Goal: Task Accomplishment & Management: Complete application form

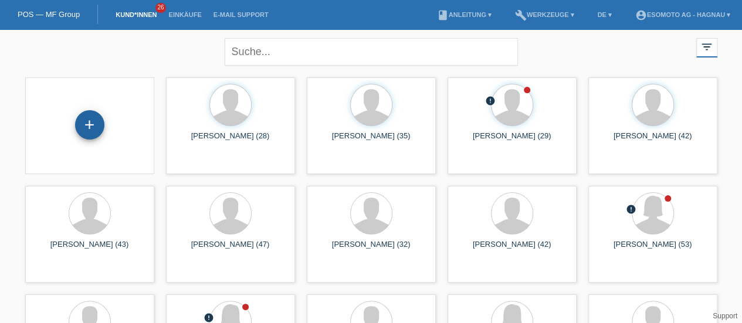
click at [93, 126] on div "+" at bounding box center [90, 125] width 28 height 20
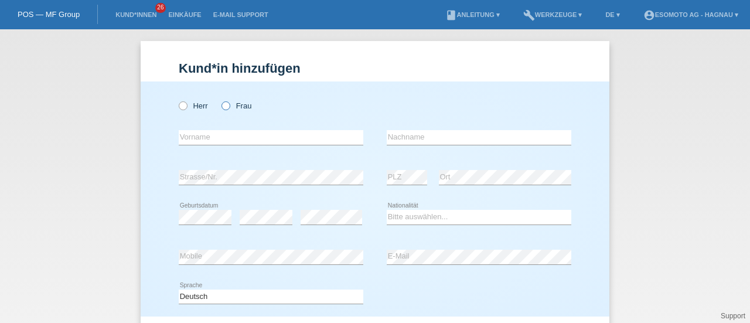
click at [220, 100] on icon at bounding box center [220, 100] width 0 height 0
click at [222, 106] on input "Frau" at bounding box center [226, 105] width 8 height 8
radio input "true"
click at [206, 136] on input "text" at bounding box center [271, 137] width 185 height 15
type input "Maik Peter"
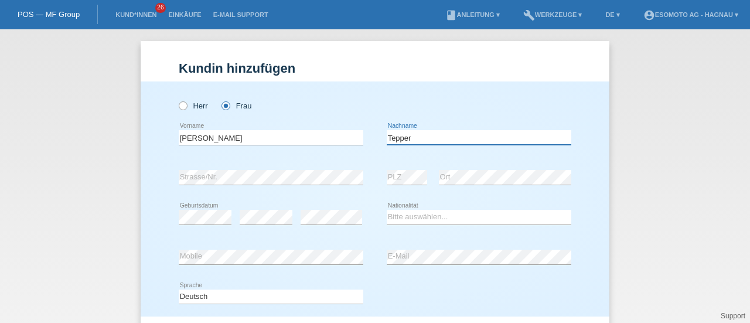
type input "Tepper"
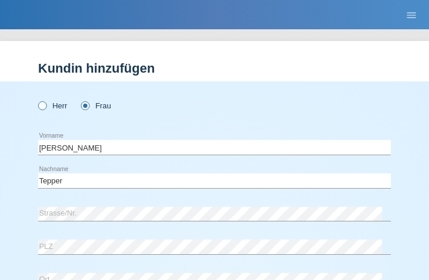
click at [36, 100] on icon at bounding box center [36, 100] width 0 height 0
click at [45, 103] on input "Herr" at bounding box center [42, 105] width 8 height 8
radio input "true"
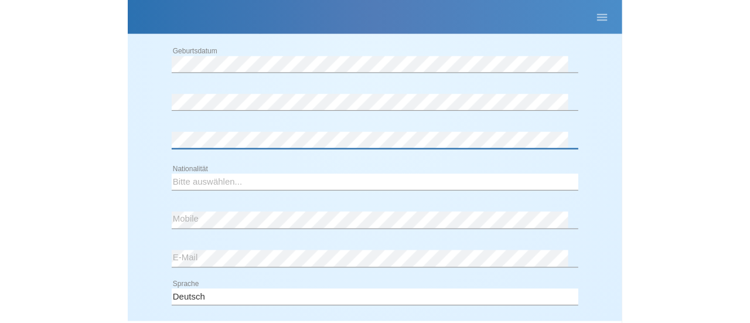
scroll to position [263, 0]
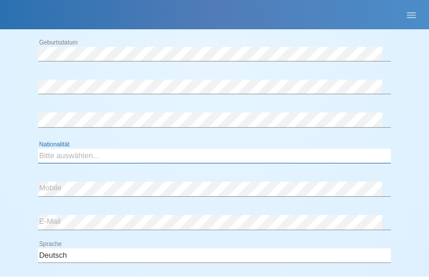
click at [87, 151] on select "Bitte auswählen... Schweiz Deutschland Liechtenstein Österreich ------------ Af…" at bounding box center [214, 156] width 353 height 14
select select "CH"
click at [38, 149] on select "Bitte auswählen... Schweiz Deutschland Liechtenstein Österreich ------------ Af…" at bounding box center [214, 156] width 353 height 14
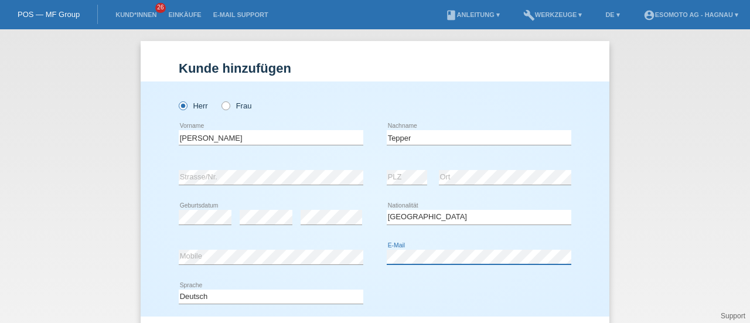
scroll to position [127, 0]
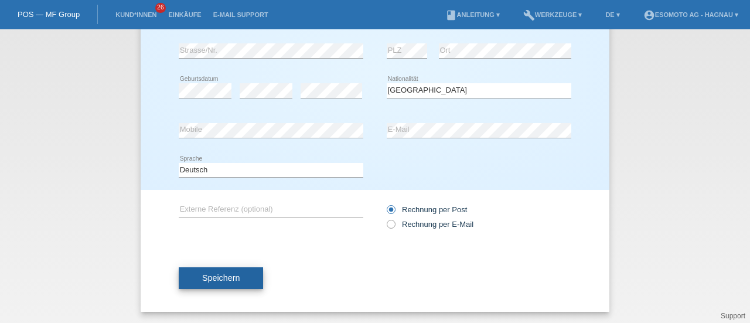
click at [202, 274] on span "Speichern" at bounding box center [221, 277] width 38 height 9
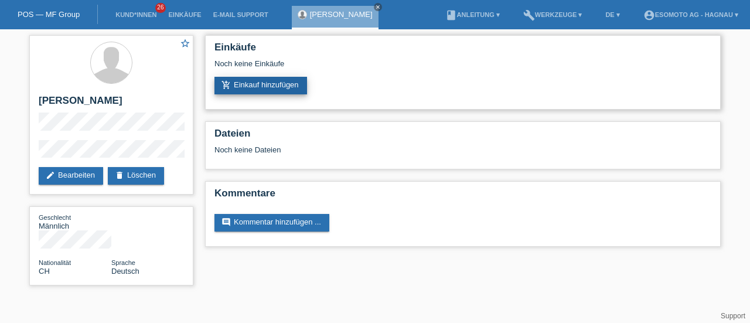
click at [264, 90] on link "add_shopping_cart Einkauf hinzufügen" at bounding box center [261, 86] width 93 height 18
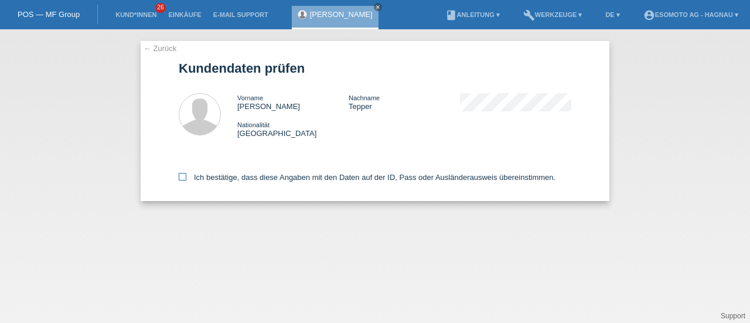
click at [185, 178] on icon at bounding box center [183, 177] width 8 height 8
click at [185, 178] on input "Ich bestätige, dass diese Angaben mit den Daten auf der ID, Pass oder Ausländer…" at bounding box center [183, 177] width 8 height 8
checkbox input "true"
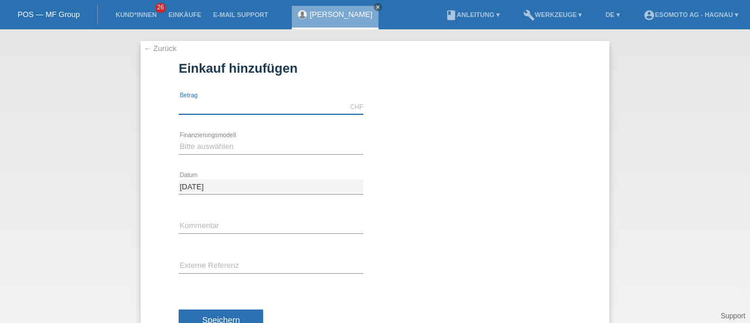
click at [261, 108] on input "text" at bounding box center [271, 107] width 185 height 15
type input "7600.00"
click at [211, 144] on select "Bitte auswählen Fixe Raten Kauf auf Rechnung mit Teilzahlungsoption" at bounding box center [271, 147] width 185 height 14
select select "69"
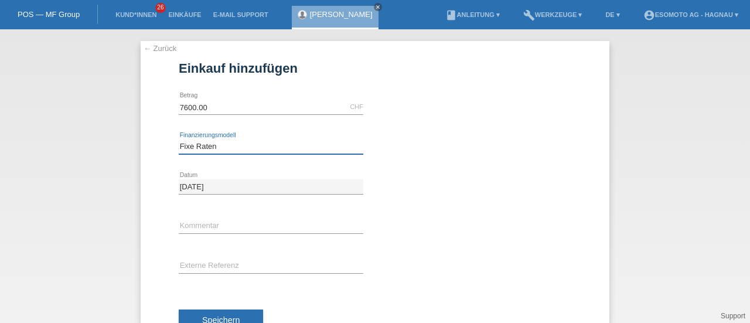
click at [179, 140] on select "Bitte auswählen Fixe Raten Kauf auf Rechnung mit Teilzahlungsoption" at bounding box center [271, 147] width 185 height 14
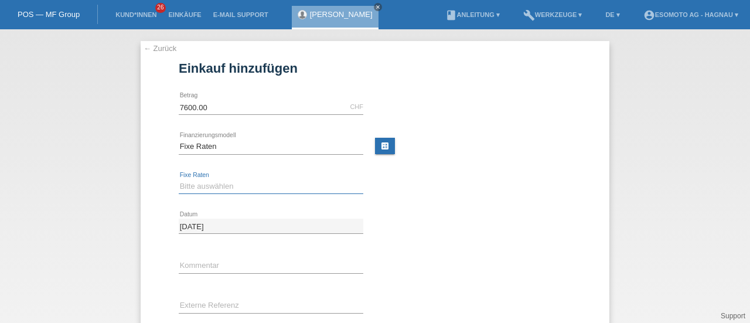
click at [194, 185] on select "Bitte auswählen 12 Raten 24 Raten 36 Raten 48 Raten" at bounding box center [271, 186] width 185 height 14
select select "140"
click at [179, 179] on select "Bitte auswählen 12 Raten 24 Raten 36 Raten 48 Raten" at bounding box center [271, 186] width 185 height 14
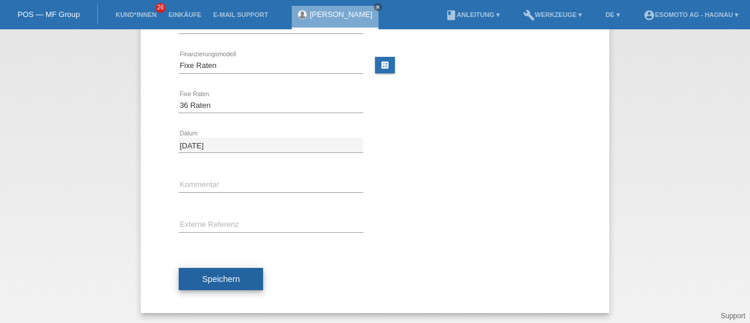
click at [222, 275] on span "Speichern" at bounding box center [221, 278] width 38 height 9
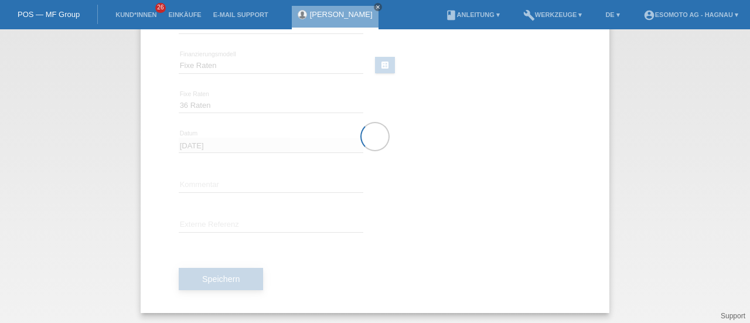
scroll to position [0, 0]
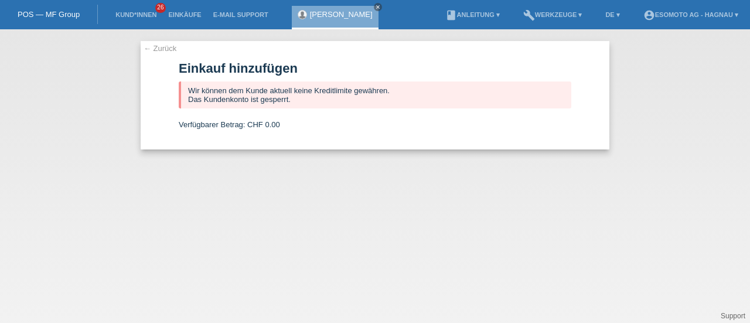
click at [159, 46] on link "← Zurück" at bounding box center [160, 48] width 33 height 9
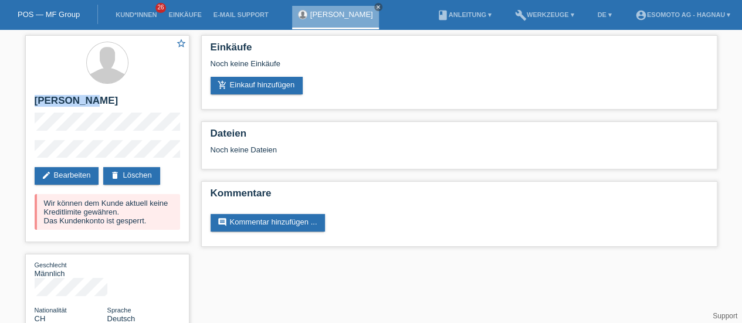
drag, startPoint x: 83, startPoint y: 101, endPoint x: 16, endPoint y: 93, distance: 67.4
click at [16, 93] on div "star_border [PERSON_NAME] edit Bearbeiten delete Löschen Wir können dem Kunde a…" at bounding box center [371, 186] width 742 height 315
copy h2 "[PERSON_NAME]"
click at [101, 97] on h2 "[PERSON_NAME]" at bounding box center [107, 104] width 145 height 18
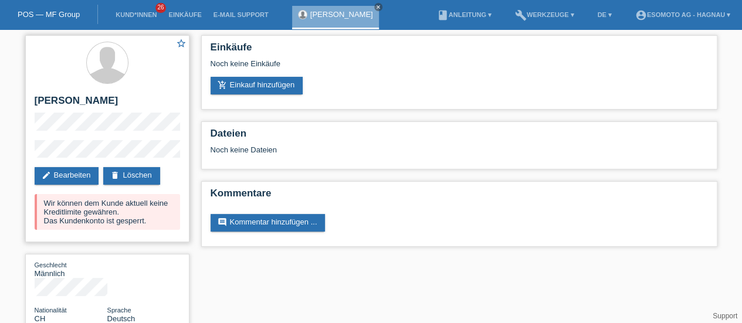
copy h2 "Tepper"
